Goal: Task Accomplishment & Management: Manage account settings

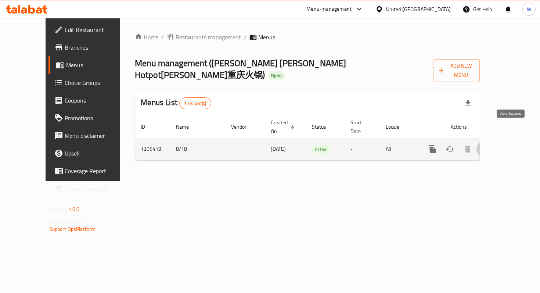
click at [489, 145] on icon "enhanced table" at bounding box center [485, 149] width 9 height 9
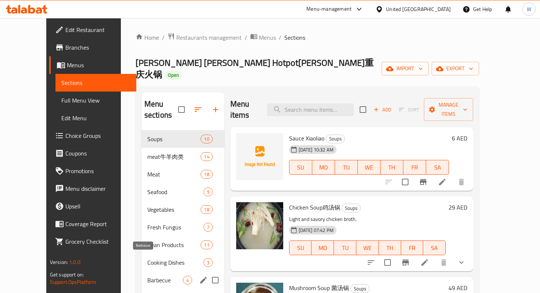
scroll to position [7, 0]
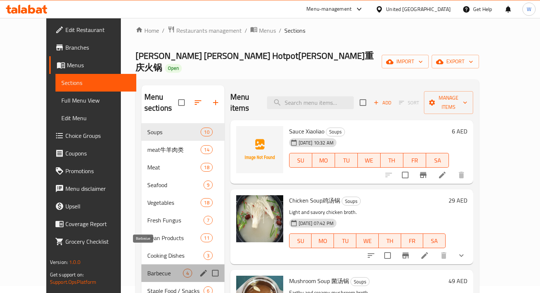
click at [147, 268] on span "Barbecue" at bounding box center [165, 272] width 36 height 9
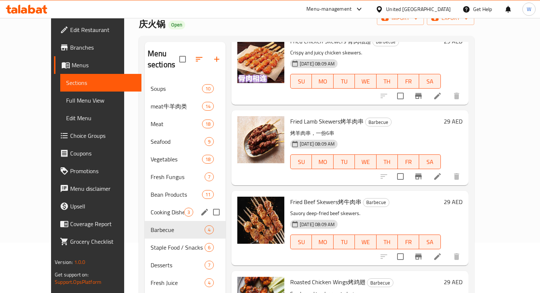
scroll to position [51, 0]
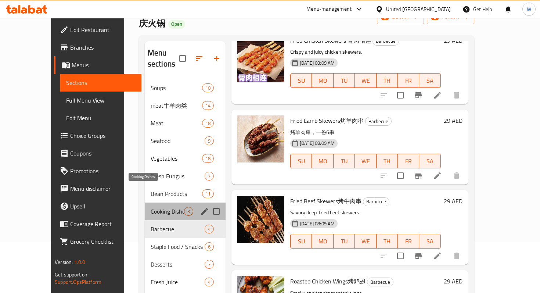
click at [151, 207] on span "Cooking Dishes" at bounding box center [167, 211] width 33 height 9
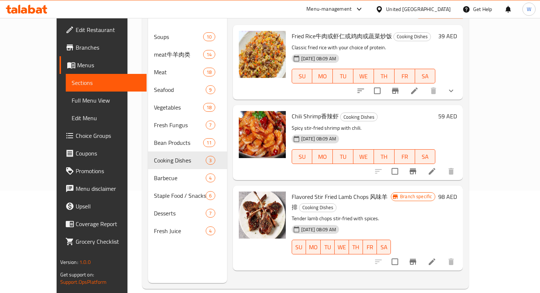
scroll to position [101, 0]
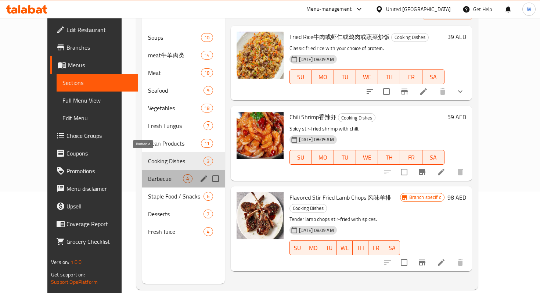
click at [148, 174] on span "Barbecue" at bounding box center [165, 178] width 35 height 9
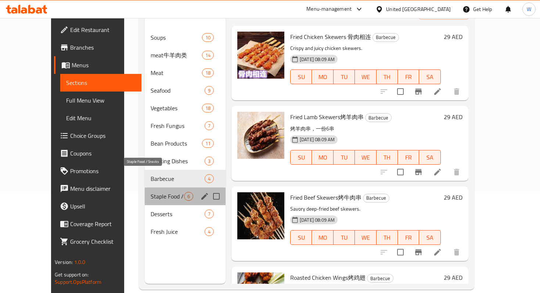
click at [151, 192] on span "Staple Food / Snacks" at bounding box center [167, 196] width 33 height 9
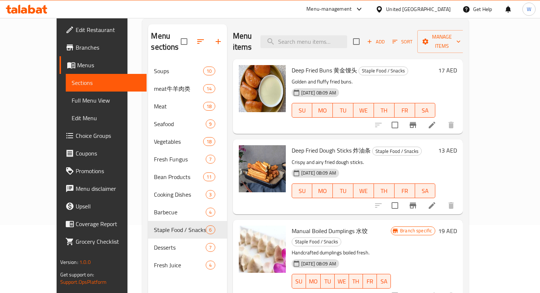
scroll to position [74, 0]
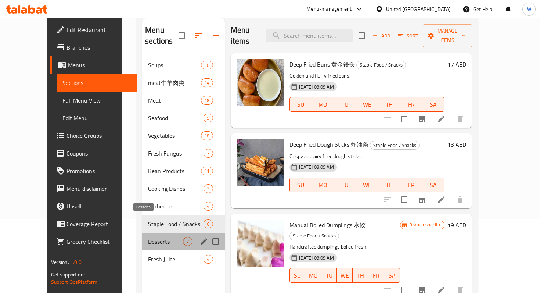
click at [148, 237] on span "Desserts" at bounding box center [165, 241] width 35 height 9
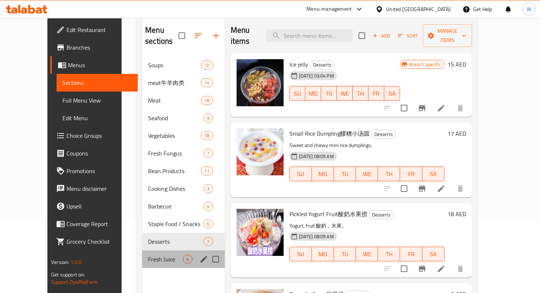
click at [142, 250] on div "Fresh Juice 4" at bounding box center [183, 259] width 82 height 18
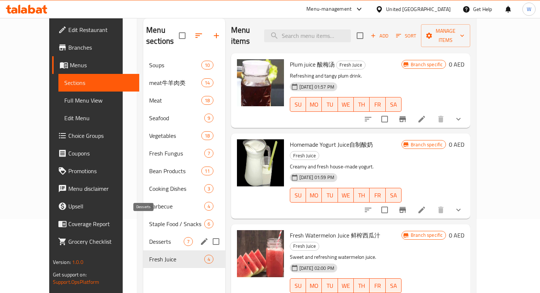
click at [149, 237] on span "Desserts" at bounding box center [166, 241] width 34 height 9
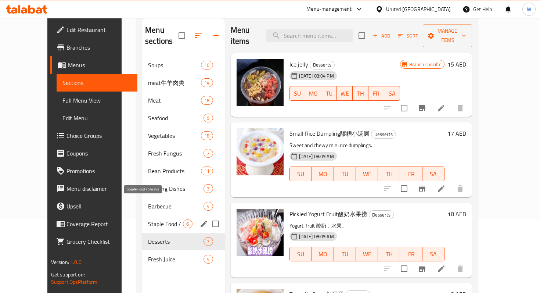
click at [148, 219] on span "Staple Food / Snacks" at bounding box center [165, 223] width 35 height 9
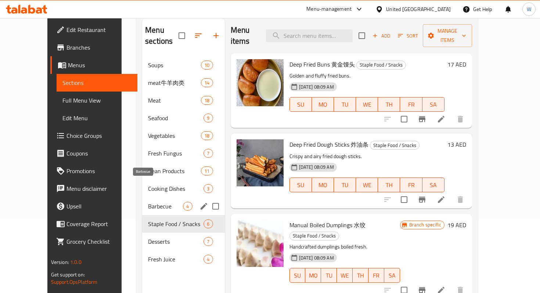
click at [148, 202] on span "Barbecue" at bounding box center [165, 206] width 35 height 9
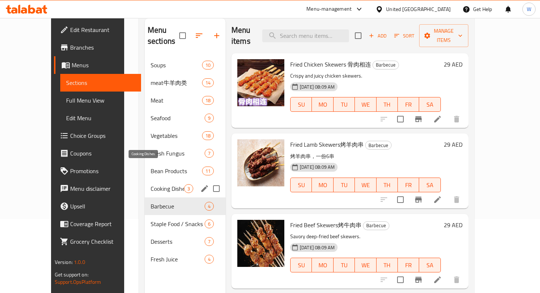
click at [151, 184] on span "Cooking Dishes" at bounding box center [167, 188] width 33 height 9
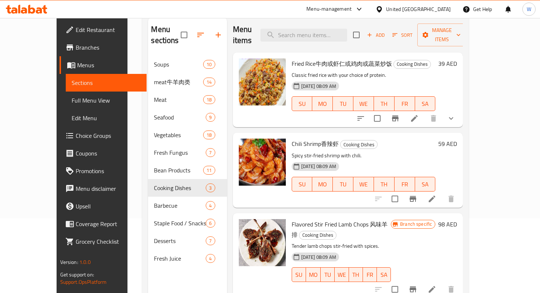
scroll to position [73, 0]
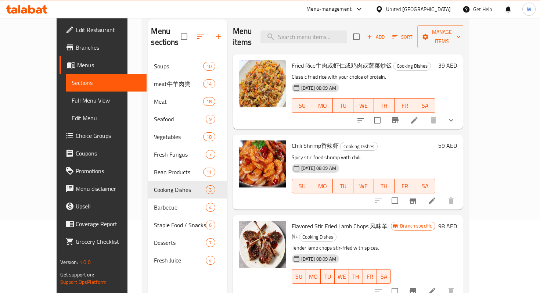
click at [148, 261] on div "Menu sections Soups 10 meat牛羊肉类 14 Meat 18 Seafood 9 Vegetables 18 Fresh Fungus…" at bounding box center [187, 165] width 79 height 293
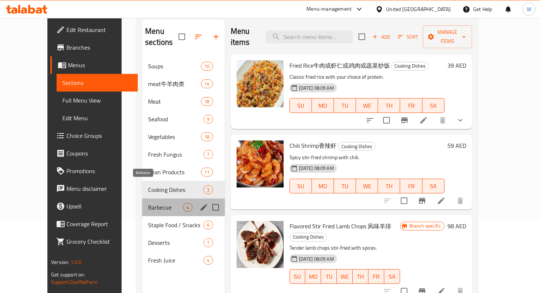
click at [148, 203] on span "Barbecue" at bounding box center [165, 207] width 35 height 9
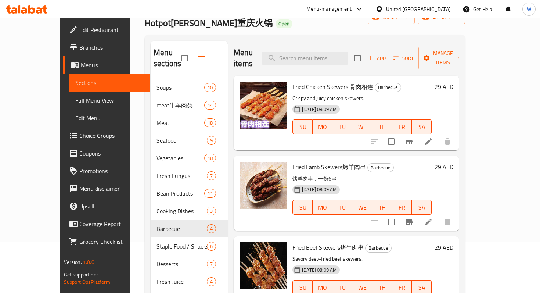
scroll to position [44, 0]
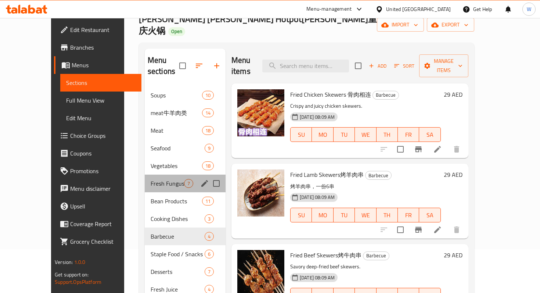
click at [145, 174] on div "Fresh Fungus 7" at bounding box center [185, 183] width 81 height 18
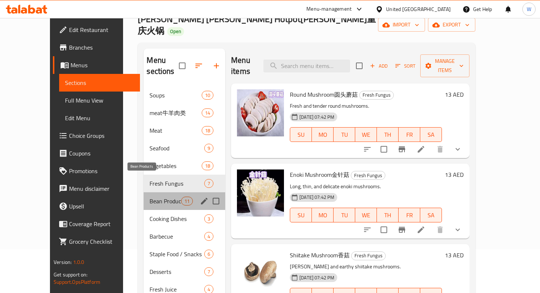
click at [149, 196] on span "Bean Products" at bounding box center [164, 200] width 31 height 9
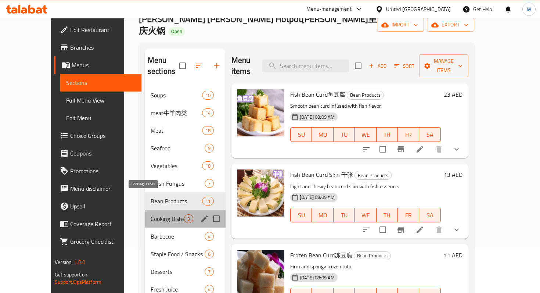
click at [151, 214] on span "Cooking Dishes" at bounding box center [167, 218] width 33 height 9
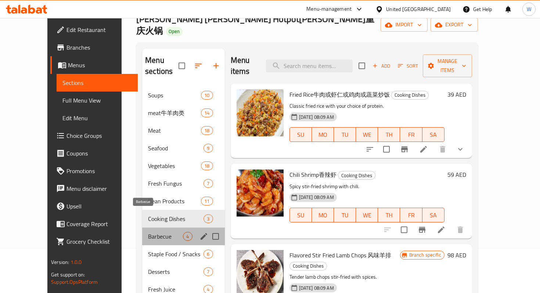
click at [149, 232] on span "Barbecue" at bounding box center [165, 236] width 35 height 9
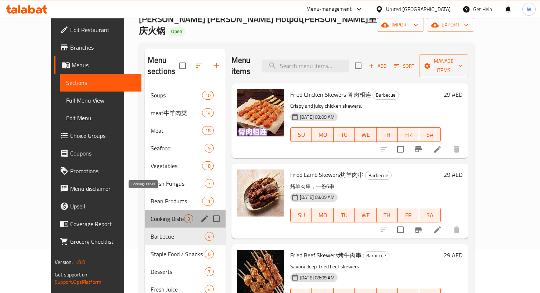
click at [151, 214] on span "Cooking Dishes" at bounding box center [167, 218] width 33 height 9
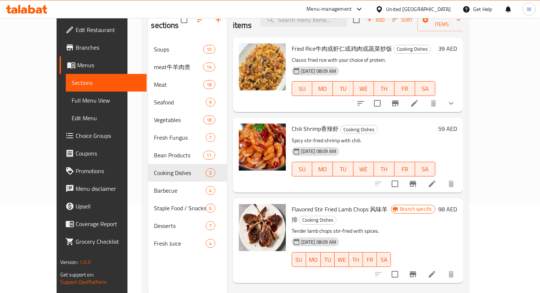
scroll to position [78, 0]
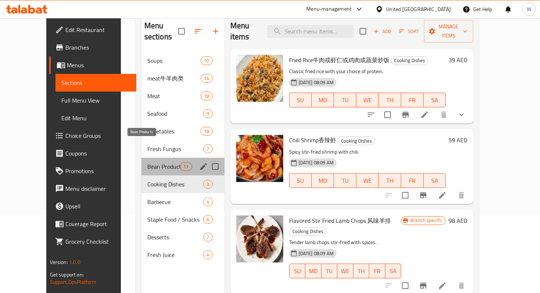
click at [147, 162] on span "Bean Products" at bounding box center [163, 166] width 33 height 9
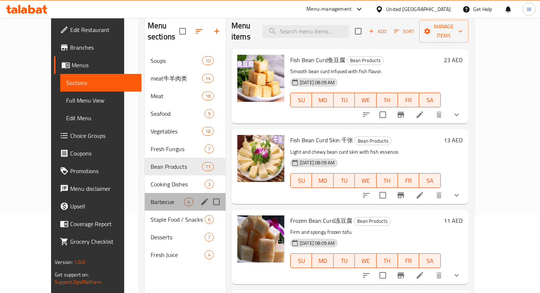
click at [145, 193] on div "Barbecue 4" at bounding box center [185, 202] width 81 height 18
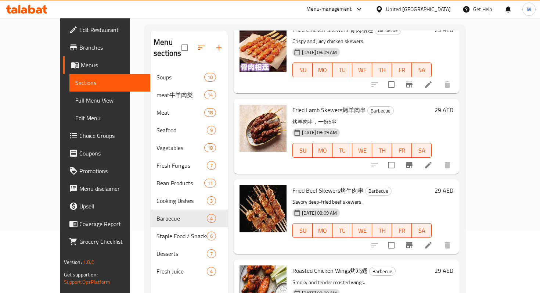
scroll to position [64, 0]
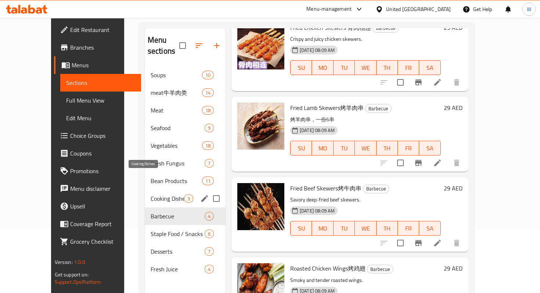
click at [160, 194] on span "Cooking Dishes" at bounding box center [167, 198] width 33 height 9
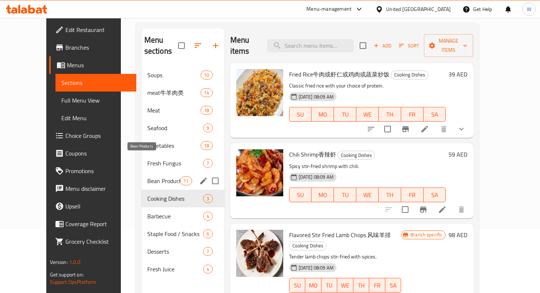
click at [155, 176] on span "Bean Products" at bounding box center [163, 180] width 33 height 9
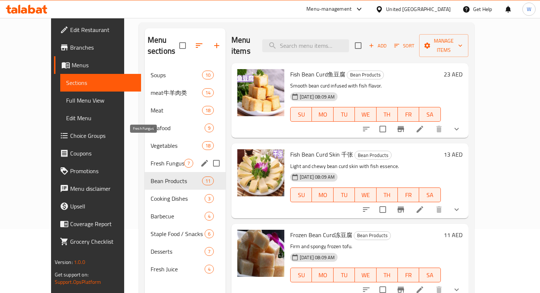
click at [152, 159] on span "Fresh Fungus" at bounding box center [167, 163] width 33 height 9
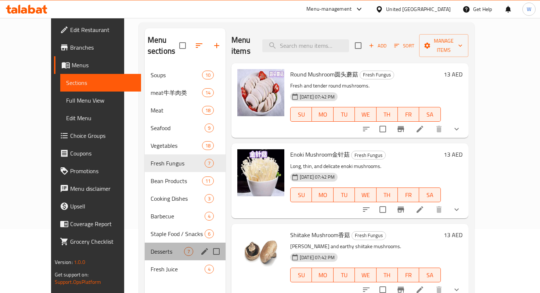
click at [151, 242] on div "Desserts 7" at bounding box center [185, 251] width 81 height 18
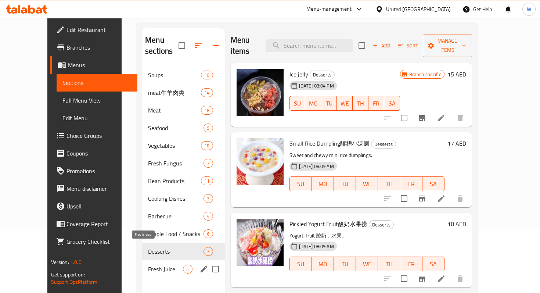
click at [153, 264] on span "Fresh Juice" at bounding box center [165, 268] width 35 height 9
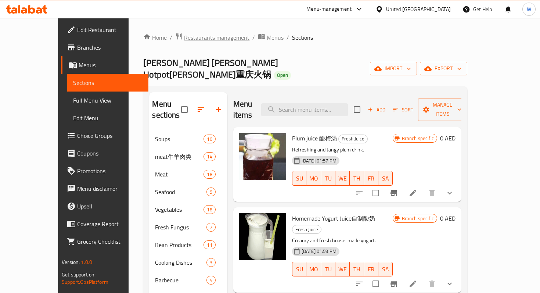
click at [184, 40] on span "Restaurants management" at bounding box center [216, 37] width 65 height 9
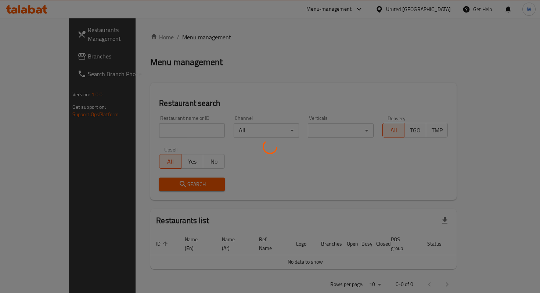
click at [178, 123] on div at bounding box center [270, 146] width 540 height 293
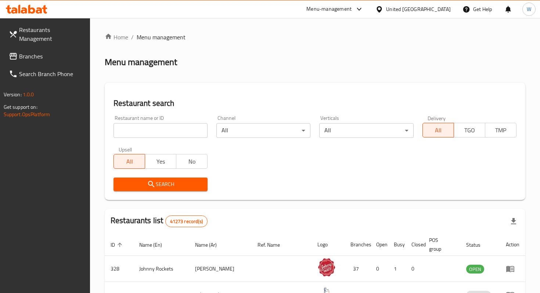
click at [178, 133] on div at bounding box center [270, 146] width 540 height 293
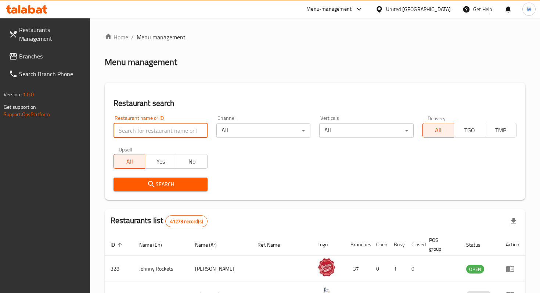
click at [178, 133] on input "search" at bounding box center [160, 130] width 94 height 15
type input "k"
type input "china memory"
click at [195, 186] on span "Search" at bounding box center [160, 184] width 82 height 9
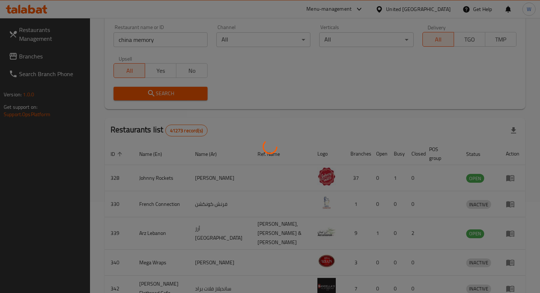
scroll to position [29, 0]
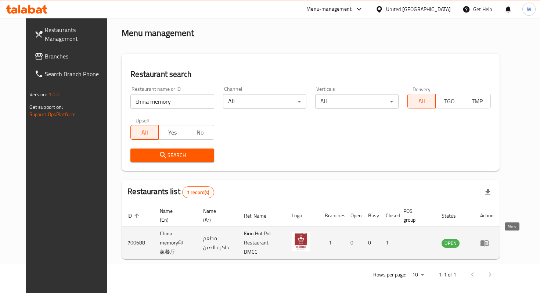
click at [488, 241] on icon "enhanced table" at bounding box center [484, 243] width 8 height 6
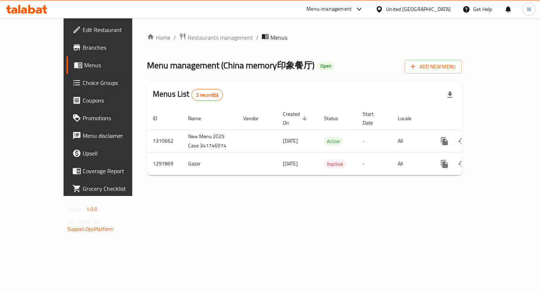
click at [66, 36] on link "Edit Restaurant" at bounding box center [109, 30] width 87 height 18
